Goal: Find specific page/section: Find specific page/section

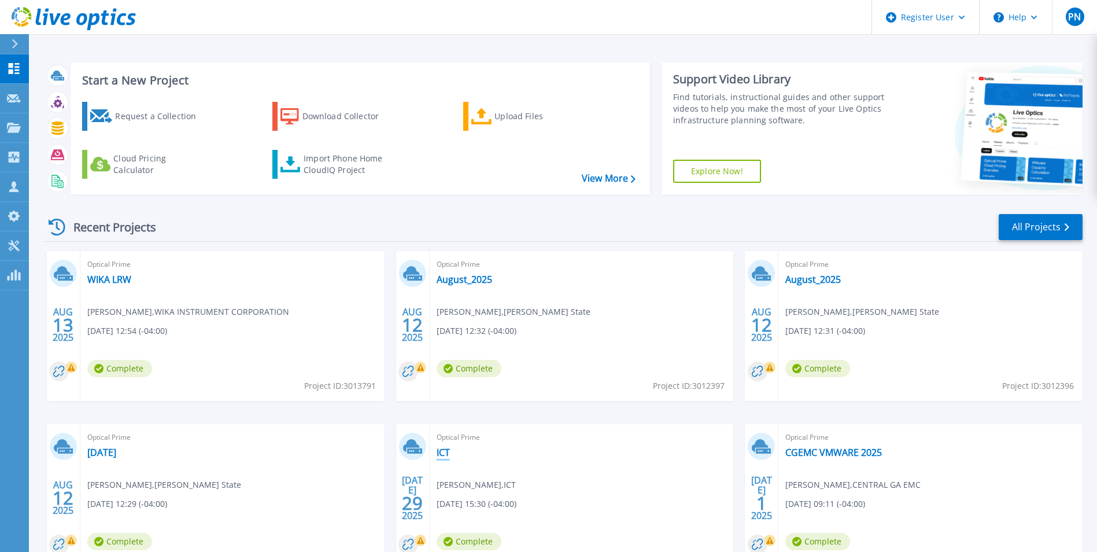
click at [441, 454] on link "ICT" at bounding box center [443, 453] width 13 height 12
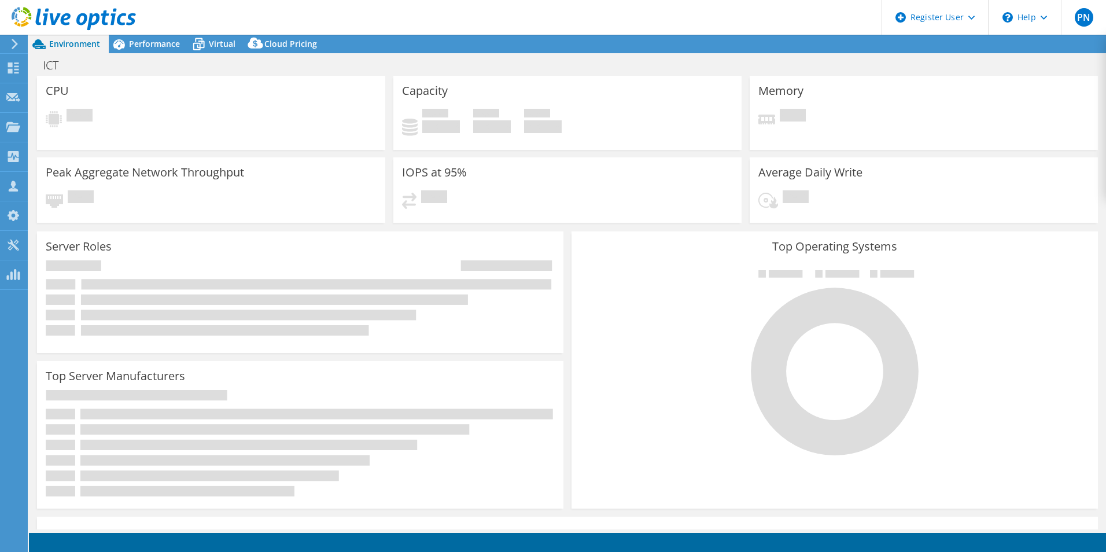
select select "USD"
